Goal: Transaction & Acquisition: Purchase product/service

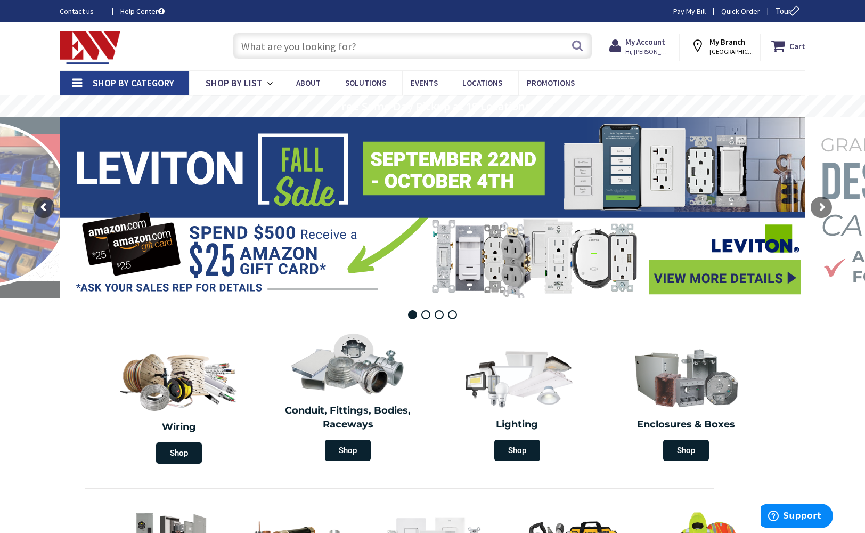
click at [147, 80] on span "Shop By Category" at bounding box center [134, 83] width 82 height 12
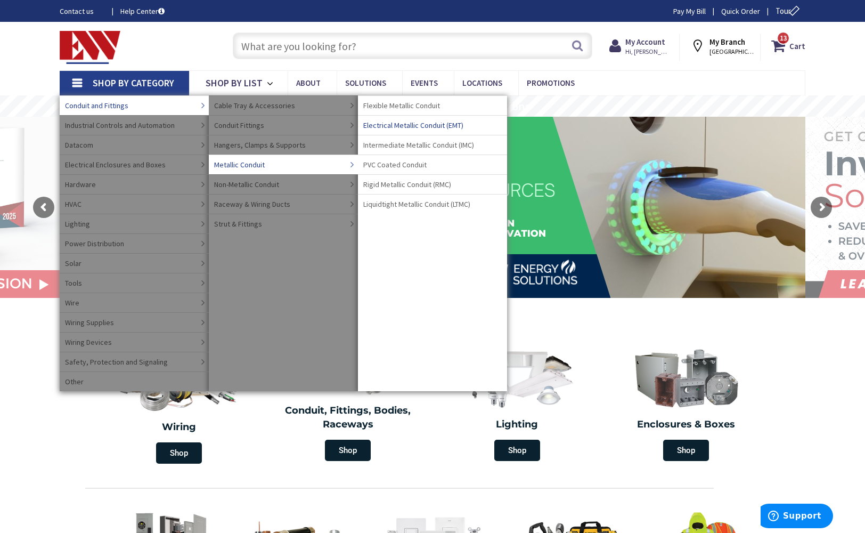
click at [404, 123] on span "Electrical Metallic Conduit (EMT)" at bounding box center [413, 125] width 100 height 11
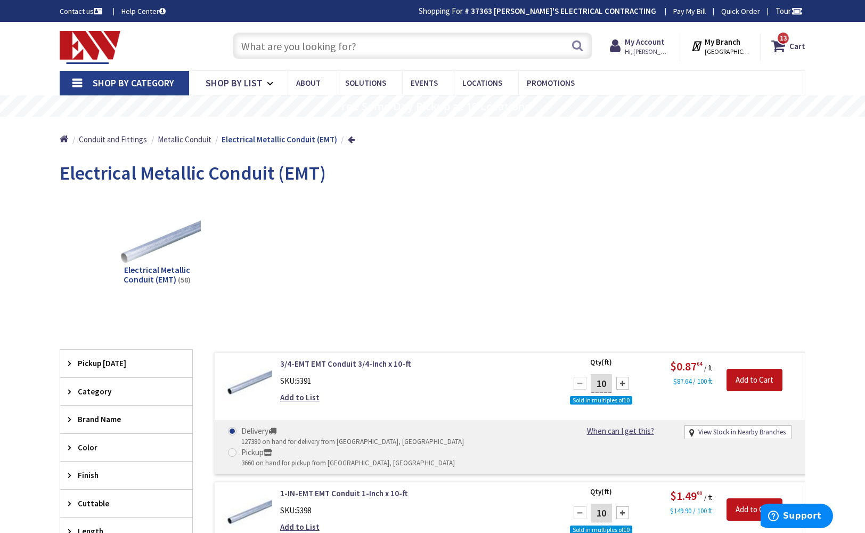
click at [111, 86] on span "Shop By Category" at bounding box center [134, 83] width 82 height 12
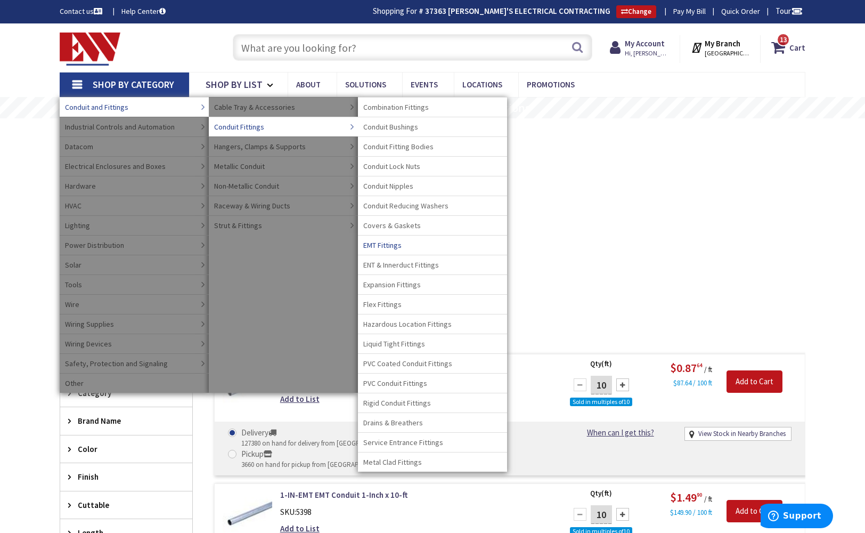
click at [382, 244] on span "EMT Fittings" at bounding box center [382, 245] width 38 height 11
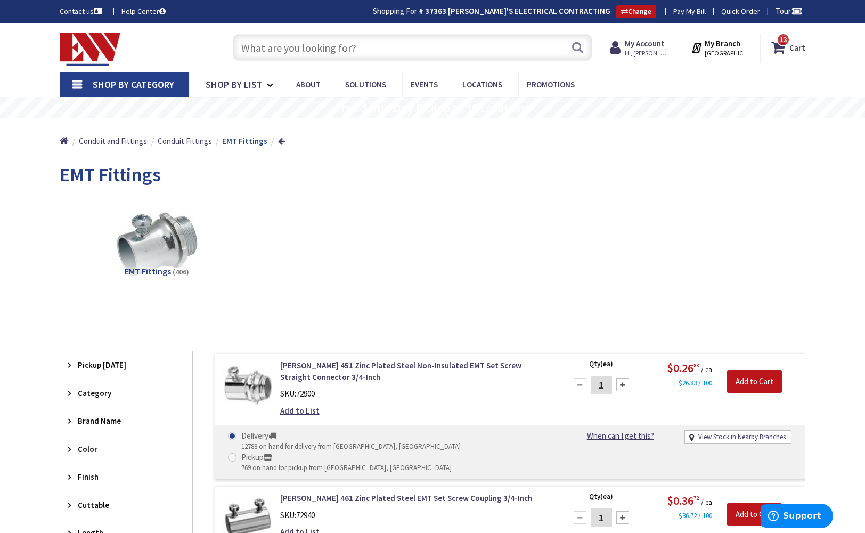
drag, startPoint x: 426, startPoint y: 50, endPoint x: 431, endPoint y: 47, distance: 5.7
click at [426, 49] on input "text" at bounding box center [413, 47] width 360 height 27
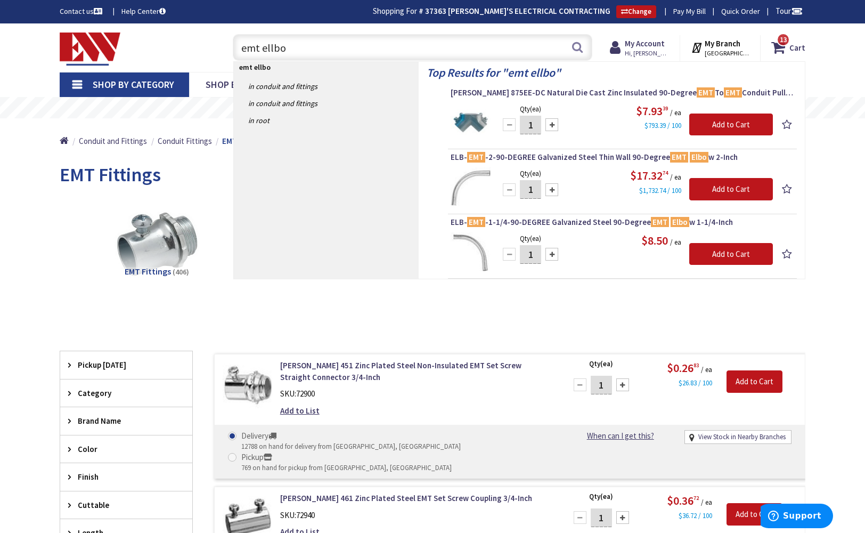
type input "emt ellbow"
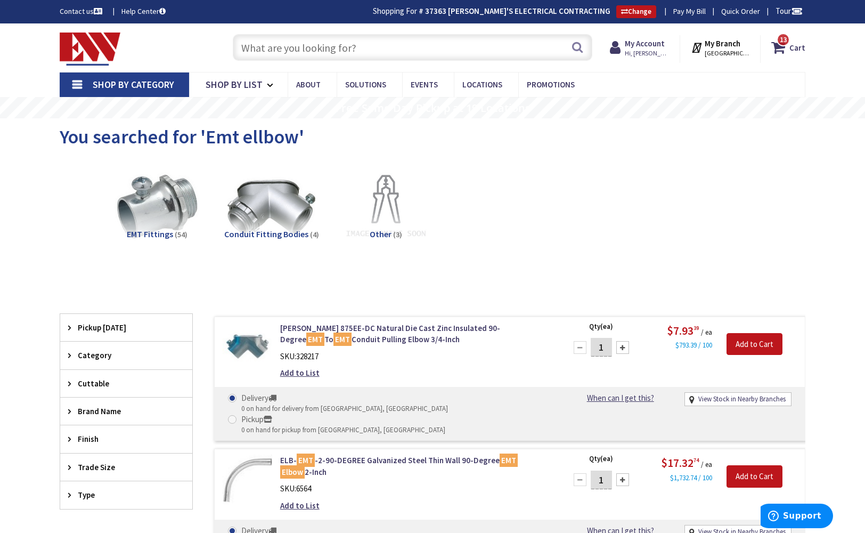
drag, startPoint x: 394, startPoint y: 53, endPoint x: 419, endPoint y: 49, distance: 25.3
click at [395, 52] on input "text" at bounding box center [413, 47] width 360 height 27
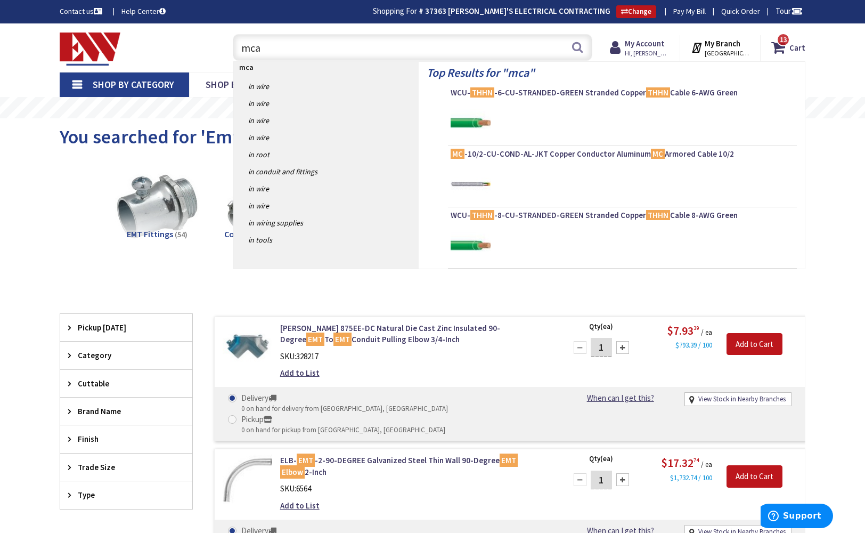
type input "mcap"
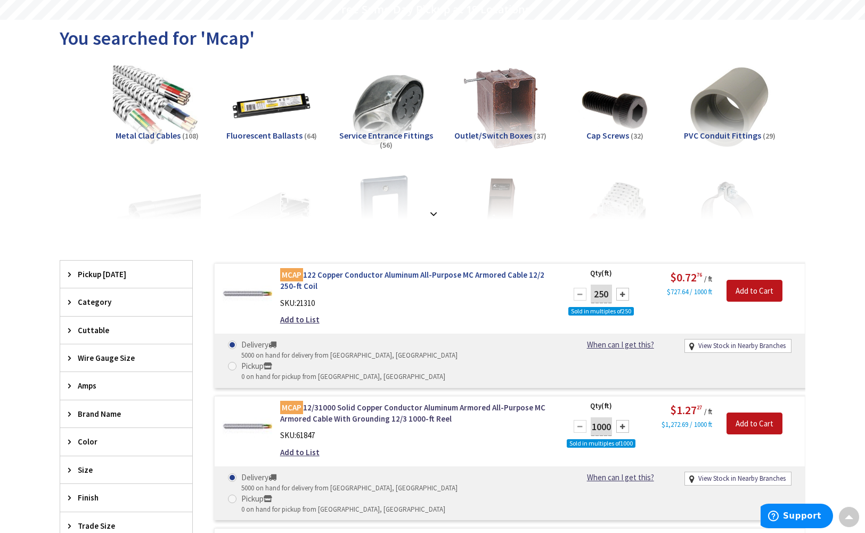
scroll to position [99, 0]
click at [348, 275] on link "MCAP 122 Copper Conductor Aluminum All-Purpose MC Armored Cable 12/2 250-ft Coil" at bounding box center [415, 280] width 271 height 23
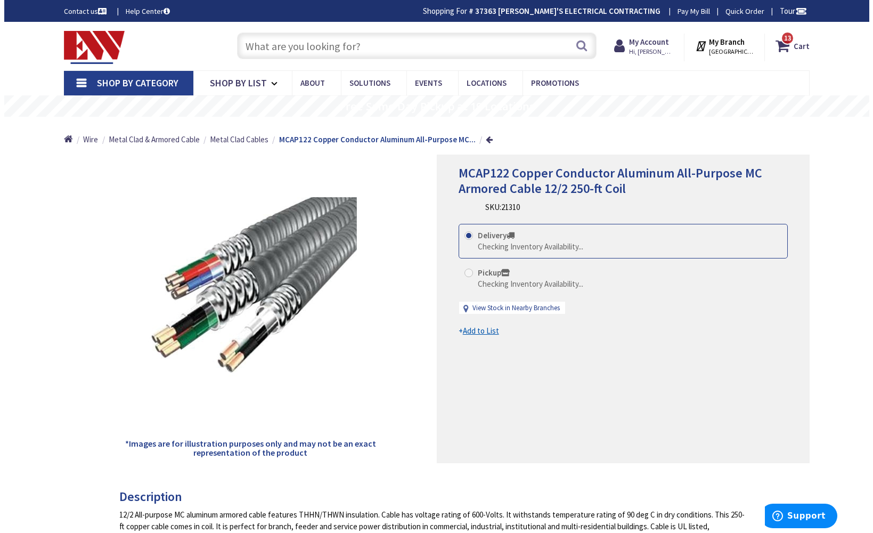
scroll to position [2, 0]
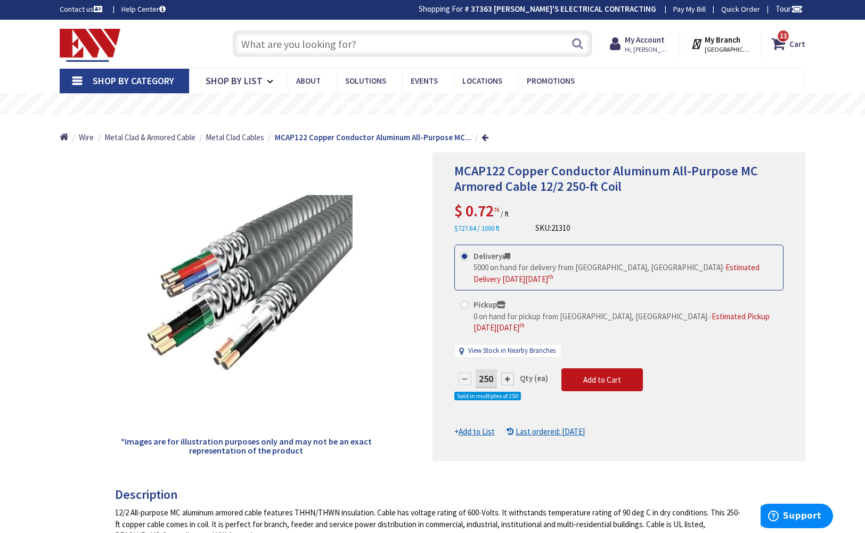
click at [514, 346] on link "View Stock in Nearby Branches" at bounding box center [511, 351] width 87 height 10
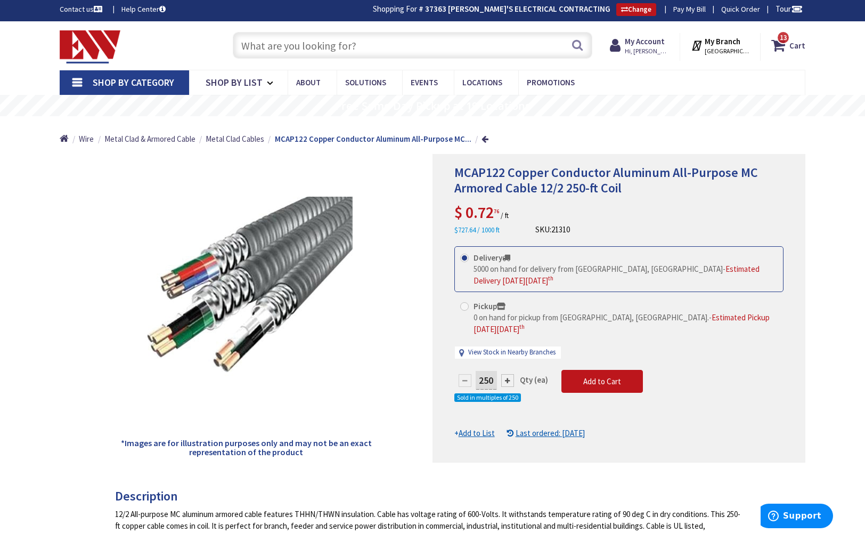
click at [522, 347] on link "View Stock in Nearby Branches" at bounding box center [511, 352] width 87 height 10
select select "data-availability"
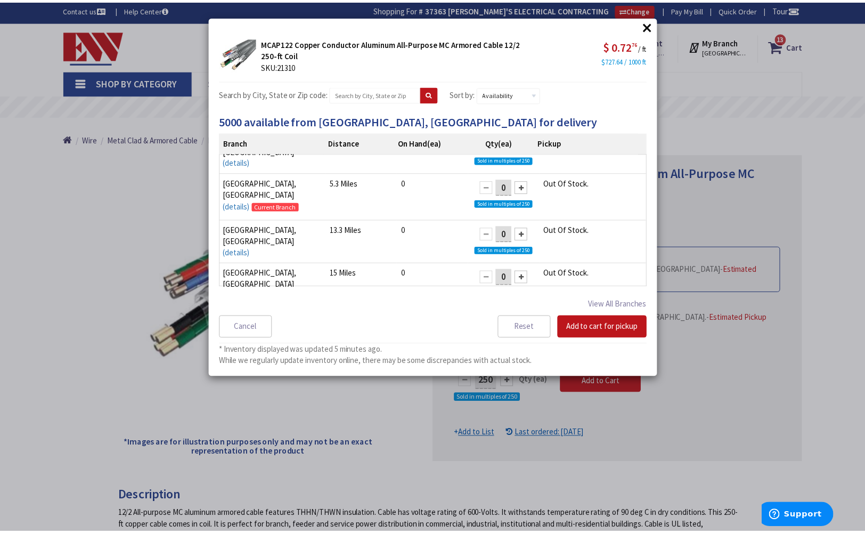
scroll to position [15, 0]
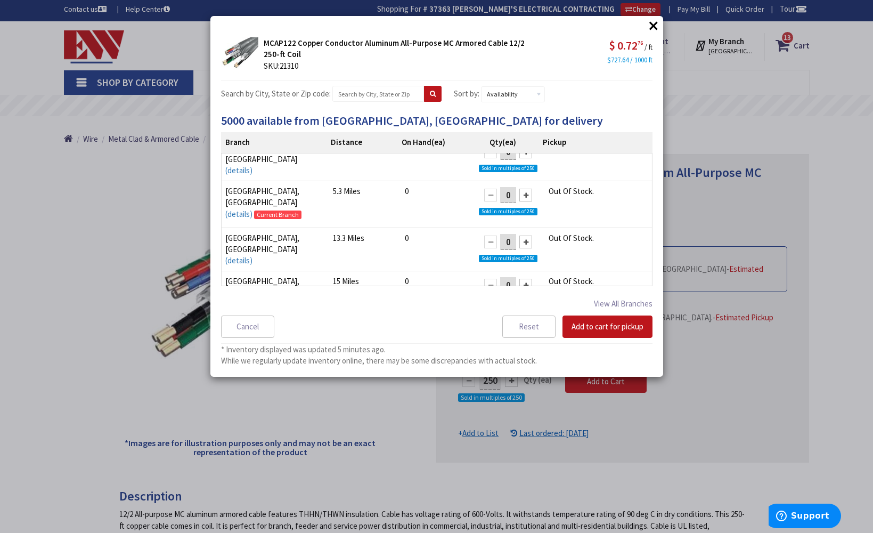
click at [652, 25] on button "×" at bounding box center [654, 26] width 16 height 16
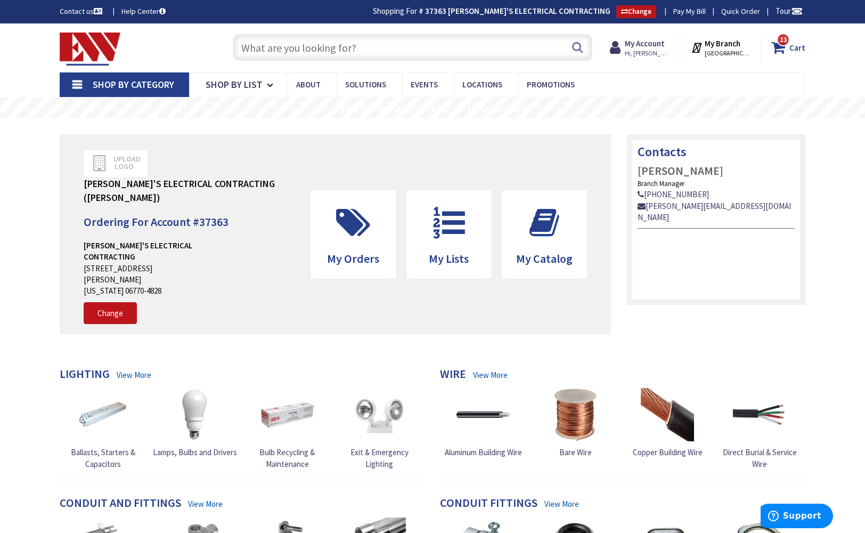
click at [796, 48] on strong "Cart" at bounding box center [798, 47] width 16 height 19
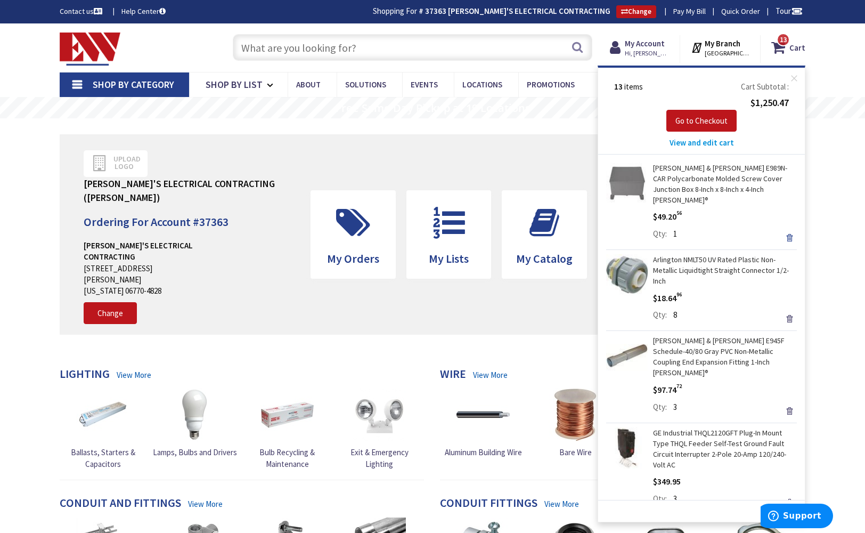
click at [782, 230] on link "Remove" at bounding box center [789, 237] width 15 height 15
click at [782, 232] on div "Remove" at bounding box center [789, 237] width 15 height 10
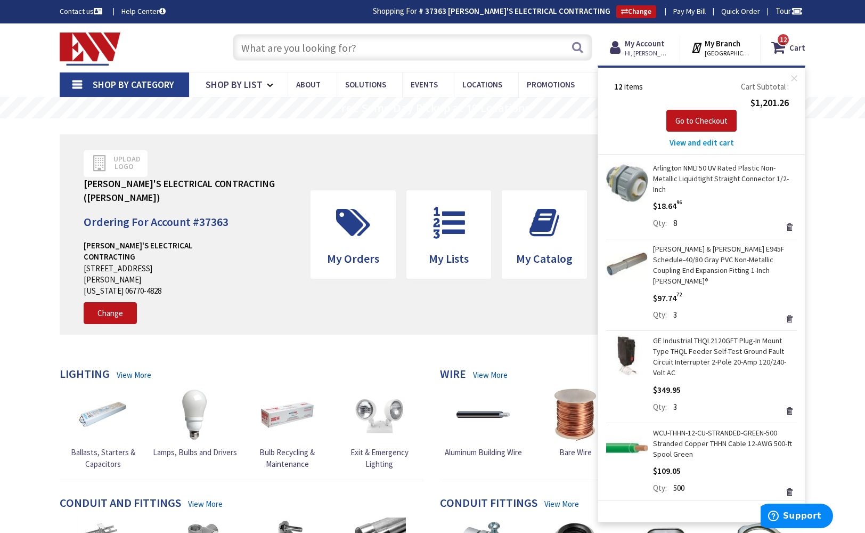
click at [782, 225] on link "Remove" at bounding box center [789, 227] width 15 height 15
click at [782, 225] on div "Remove" at bounding box center [789, 226] width 15 height 10
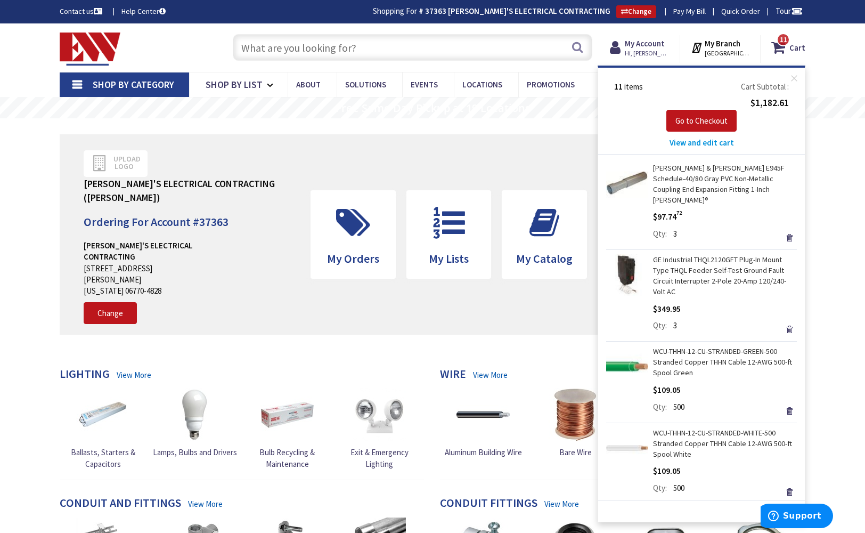
click at [782, 230] on link "Remove" at bounding box center [789, 237] width 15 height 15
click at [782, 232] on div "Remove" at bounding box center [789, 237] width 15 height 10
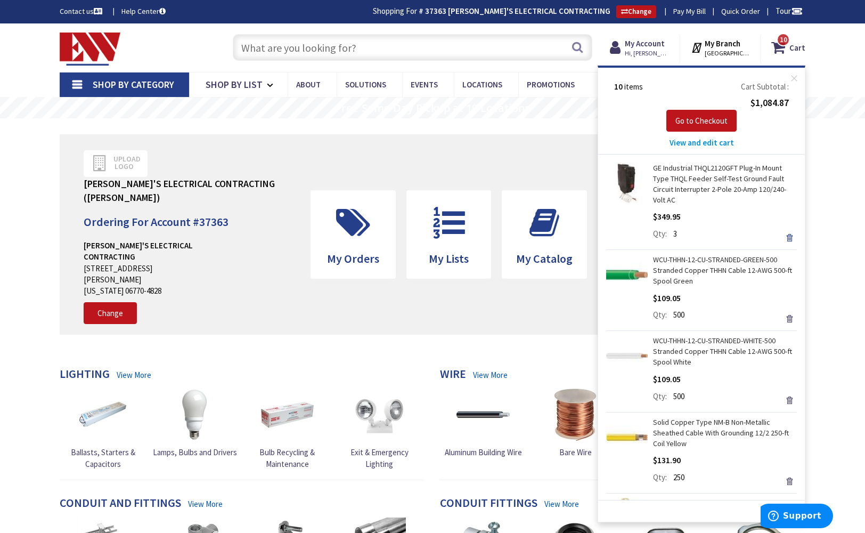
click at [783, 236] on link "Remove" at bounding box center [789, 237] width 15 height 15
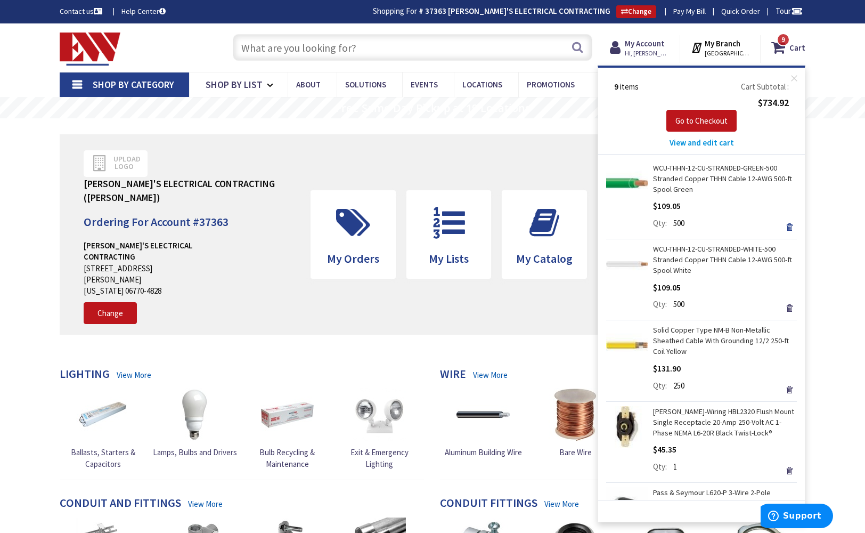
click at [782, 225] on link "Remove" at bounding box center [789, 227] width 15 height 15
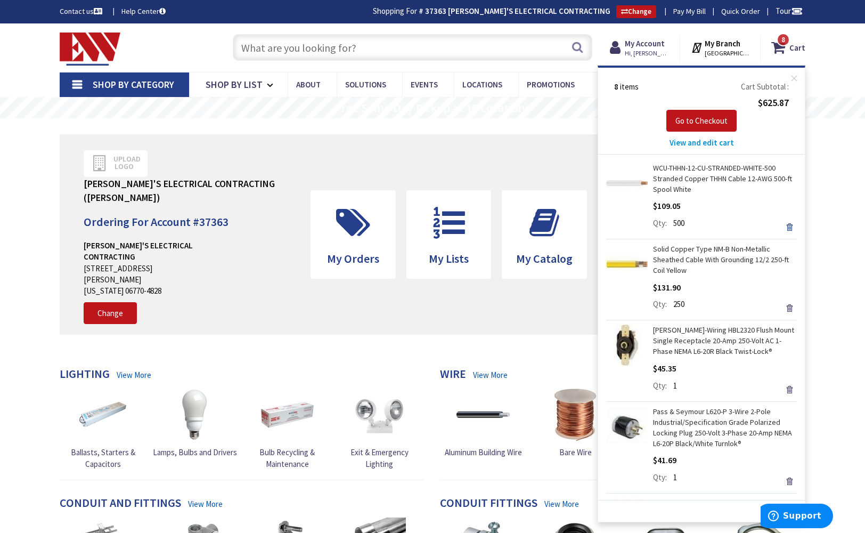
click at [785, 226] on link "Remove" at bounding box center [789, 227] width 15 height 15
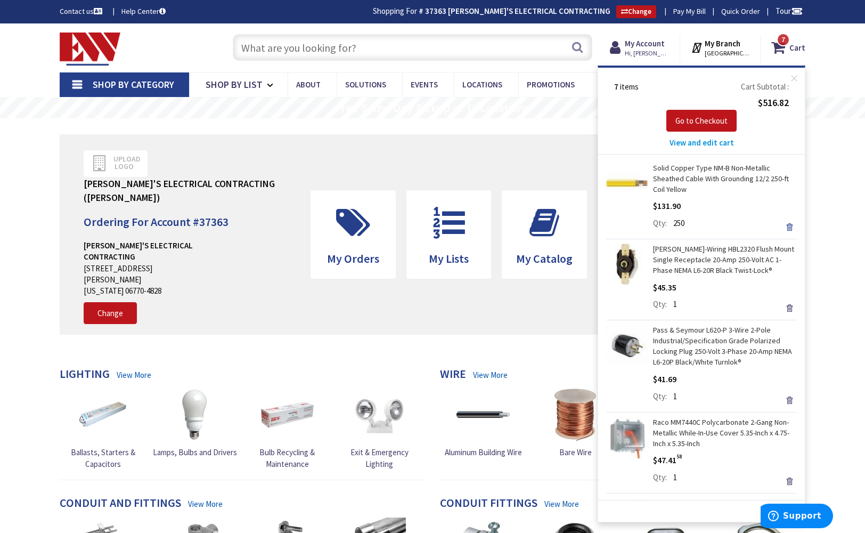
click at [782, 226] on link "Remove" at bounding box center [789, 227] width 15 height 15
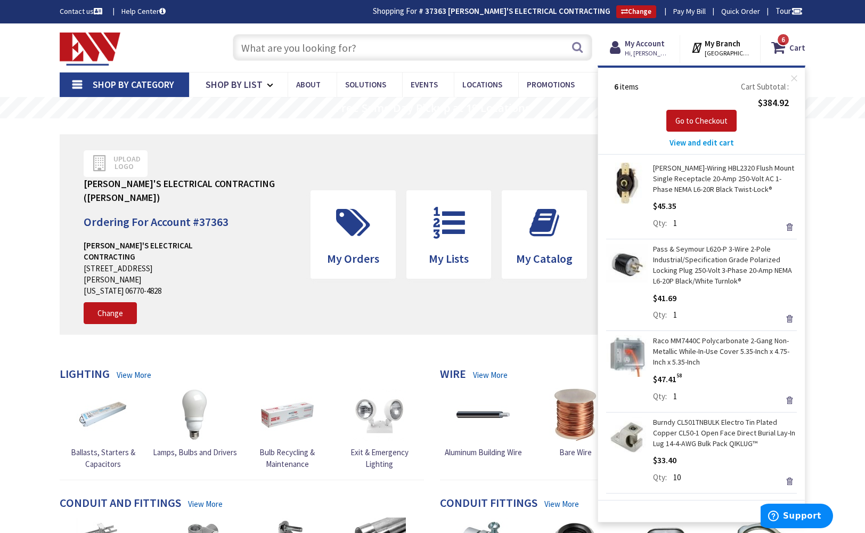
click at [782, 224] on link "Remove" at bounding box center [789, 227] width 15 height 15
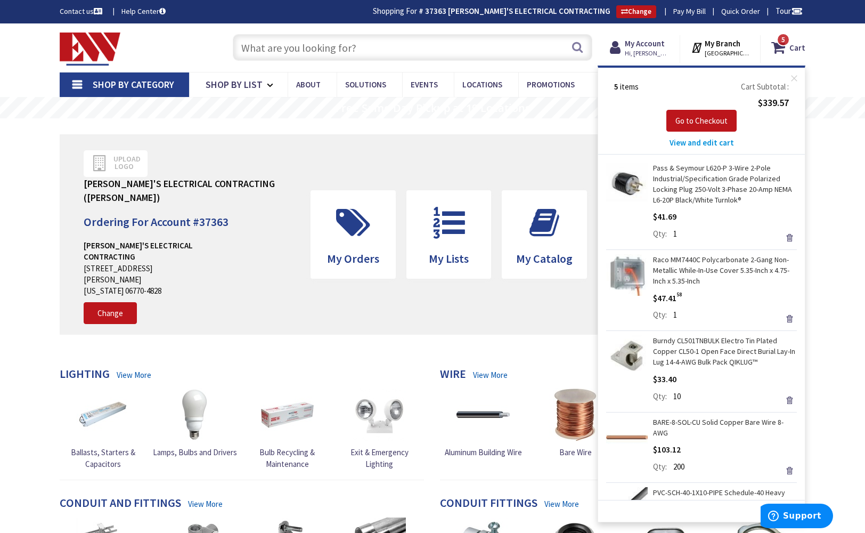
click at [781, 224] on div "$41.69 Qty 1 Update" at bounding box center [725, 226] width 144 height 33
click at [782, 234] on link "Remove" at bounding box center [789, 237] width 15 height 15
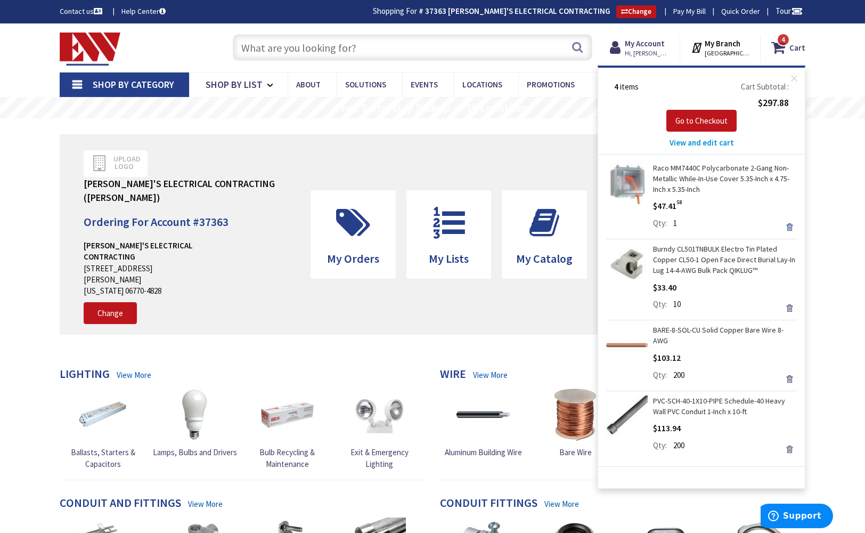
click at [791, 227] on link "Remove" at bounding box center [789, 227] width 15 height 15
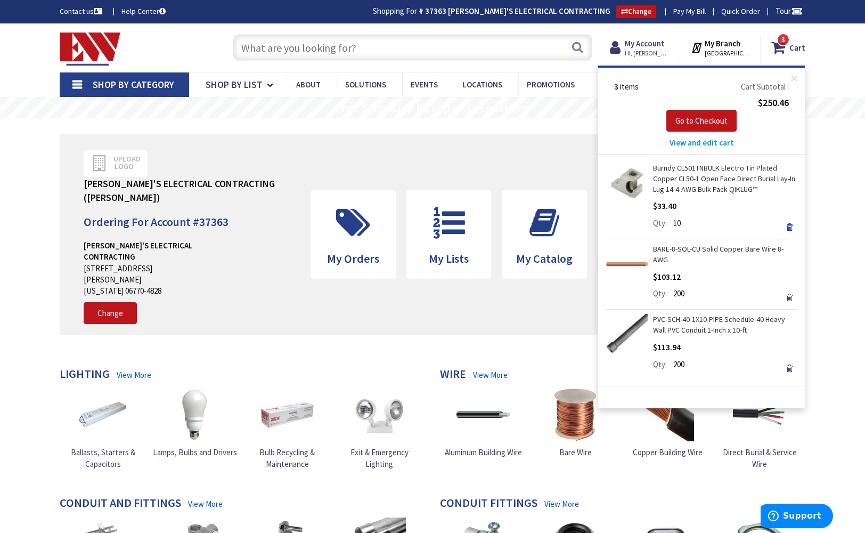
click at [789, 225] on link "Remove" at bounding box center [789, 227] width 15 height 15
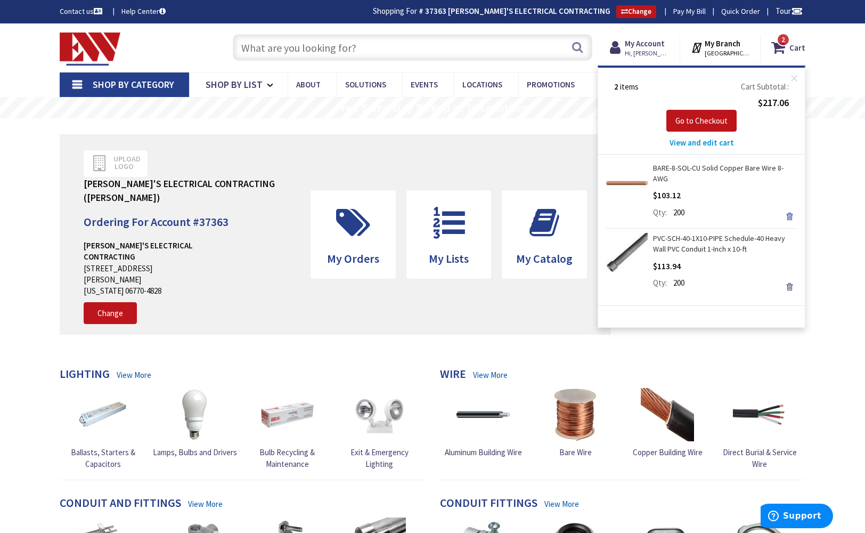
click at [789, 209] on link "Remove" at bounding box center [789, 216] width 15 height 15
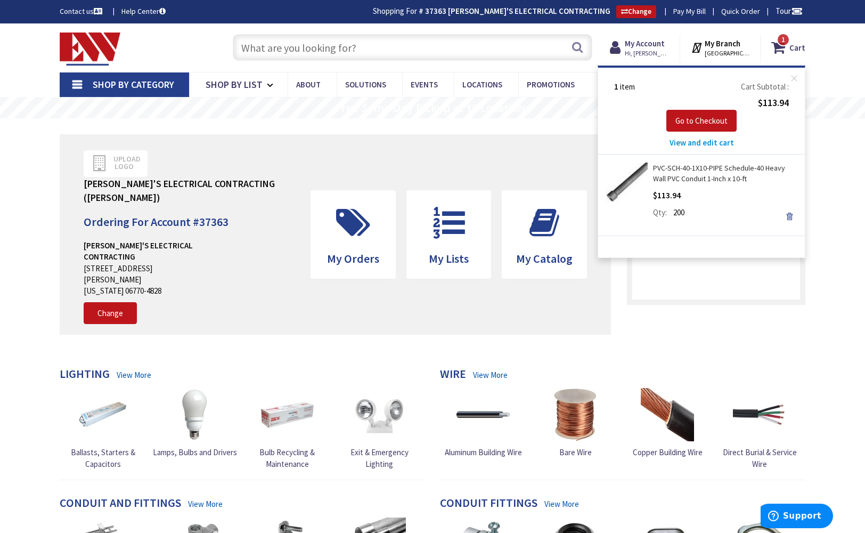
click at [790, 217] on link "Remove" at bounding box center [789, 216] width 15 height 15
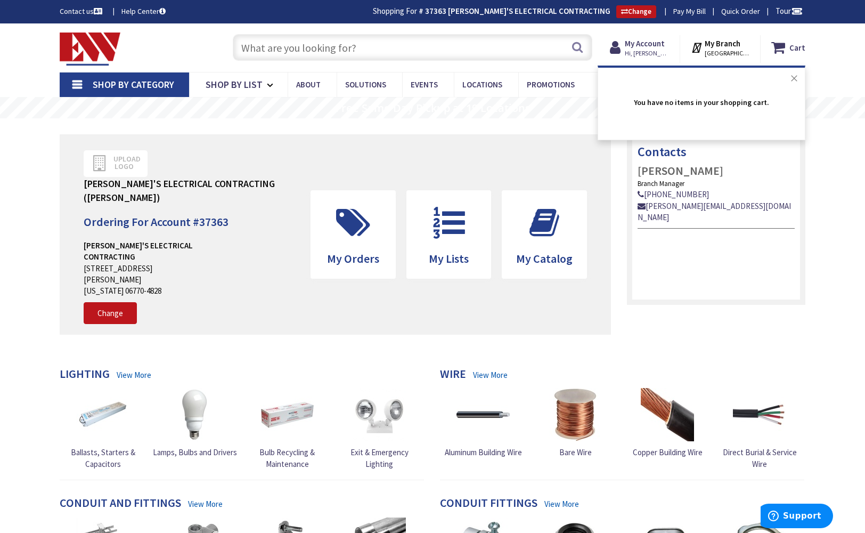
click at [796, 79] on button "Close" at bounding box center [794, 78] width 21 height 21
click at [502, 50] on input "text" at bounding box center [413, 47] width 360 height 27
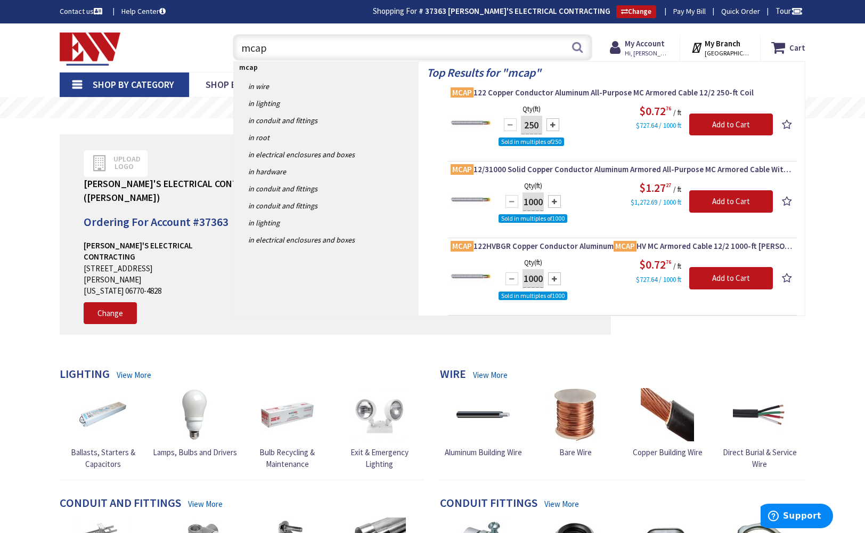
type input "mcap"
click at [555, 126] on div at bounding box center [553, 124] width 13 height 13
type input "500"
click at [727, 124] on input "Add to Cart" at bounding box center [732, 125] width 84 height 22
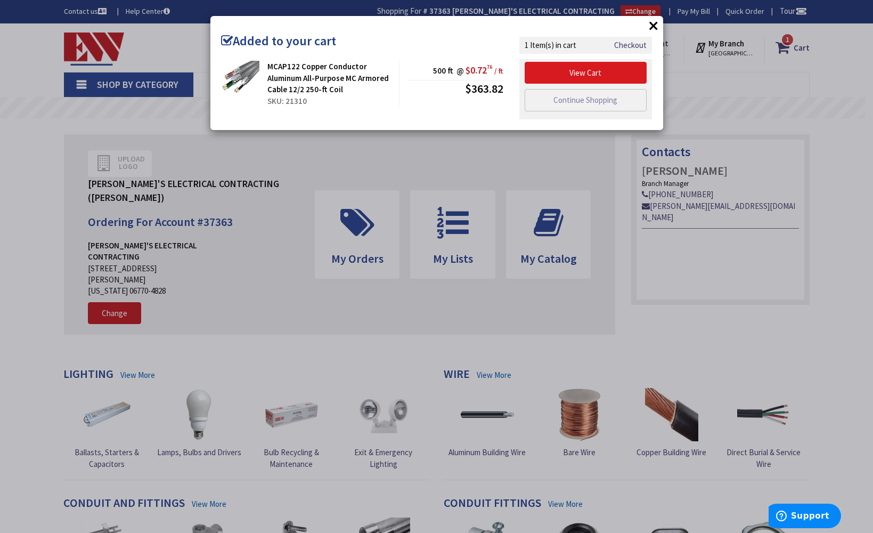
click at [598, 72] on link "View Cart" at bounding box center [586, 73] width 123 height 22
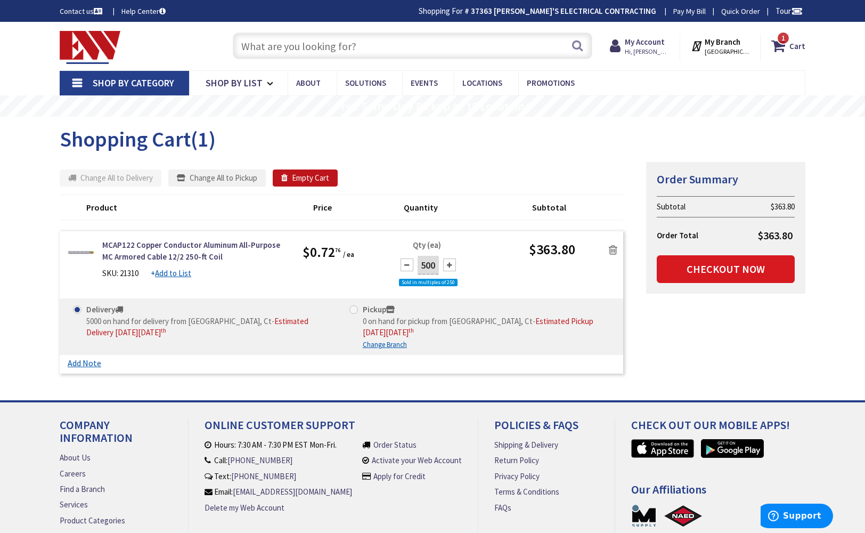
click at [737, 268] on link "Checkout Now" at bounding box center [726, 269] width 138 height 28
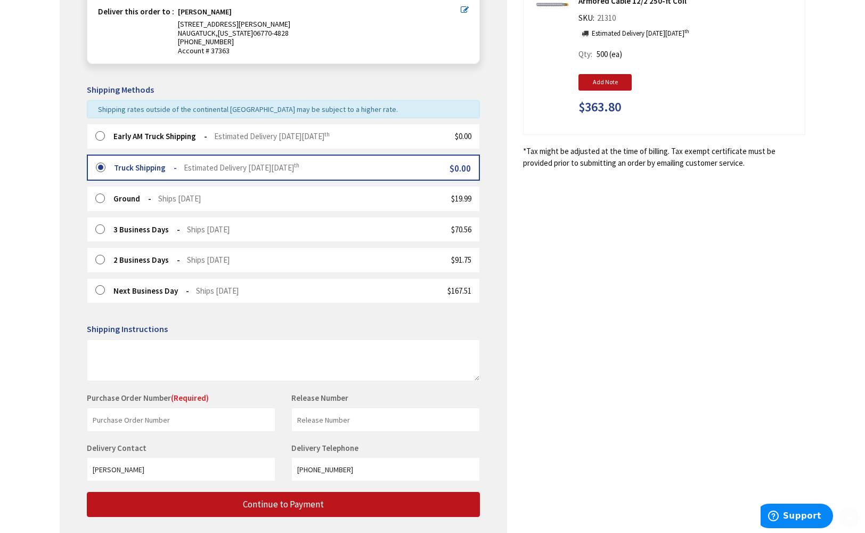
scroll to position [248, 0]
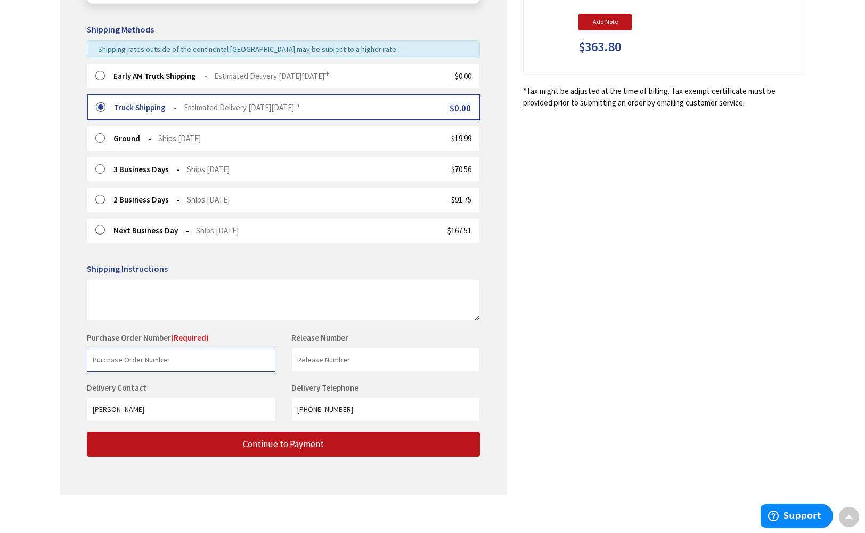
click at [252, 352] on input "text" at bounding box center [181, 359] width 189 height 24
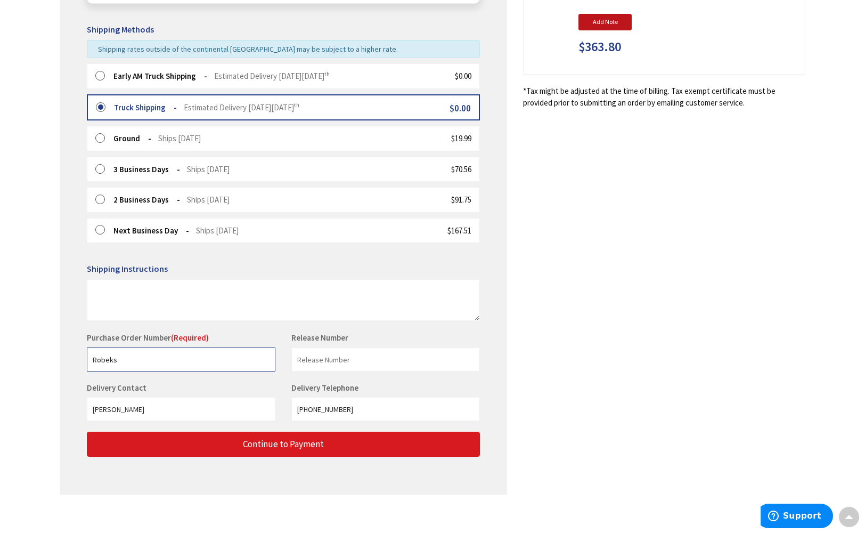
type input "Robeks"
click at [270, 438] on span "Continue to Payment" at bounding box center [283, 444] width 81 height 12
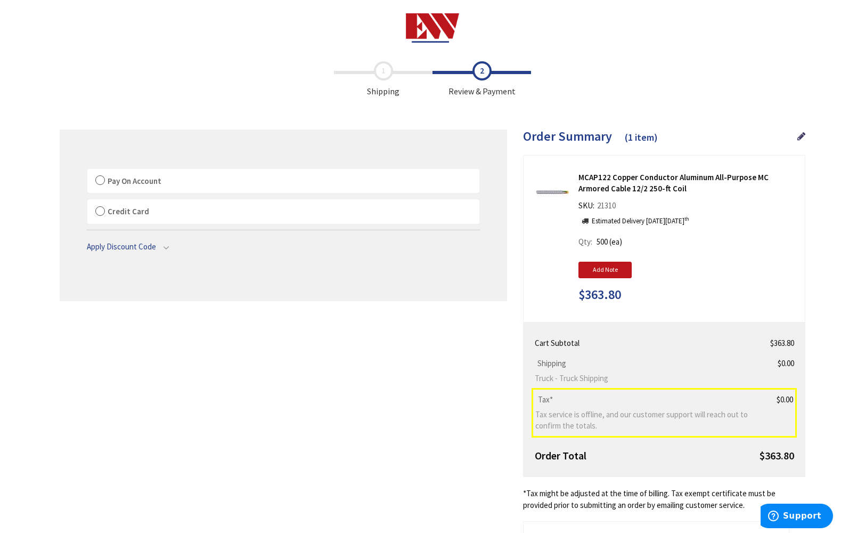
click at [101, 181] on label "Pay On Account" at bounding box center [283, 181] width 392 height 25
click at [87, 171] on input "Pay On Account" at bounding box center [87, 171] width 0 height 0
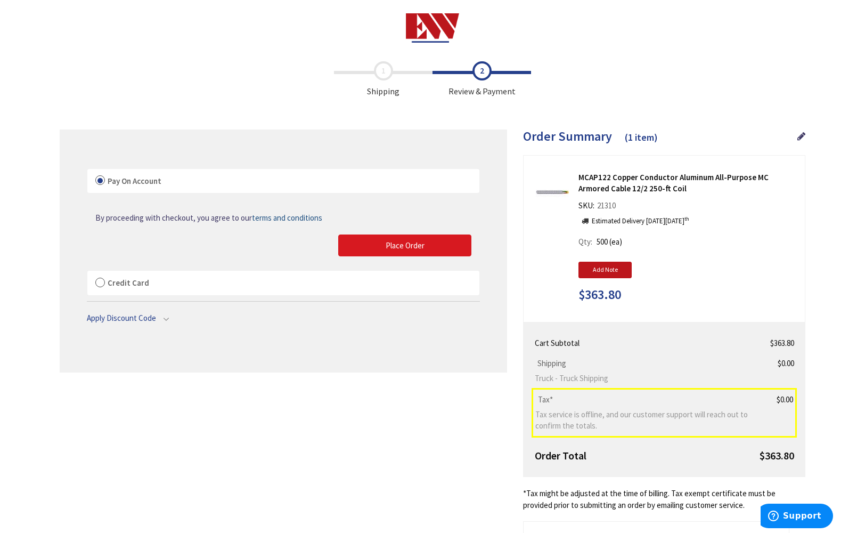
click at [415, 242] on span "Place Order" at bounding box center [405, 245] width 39 height 10
